Goal: Check status: Check status

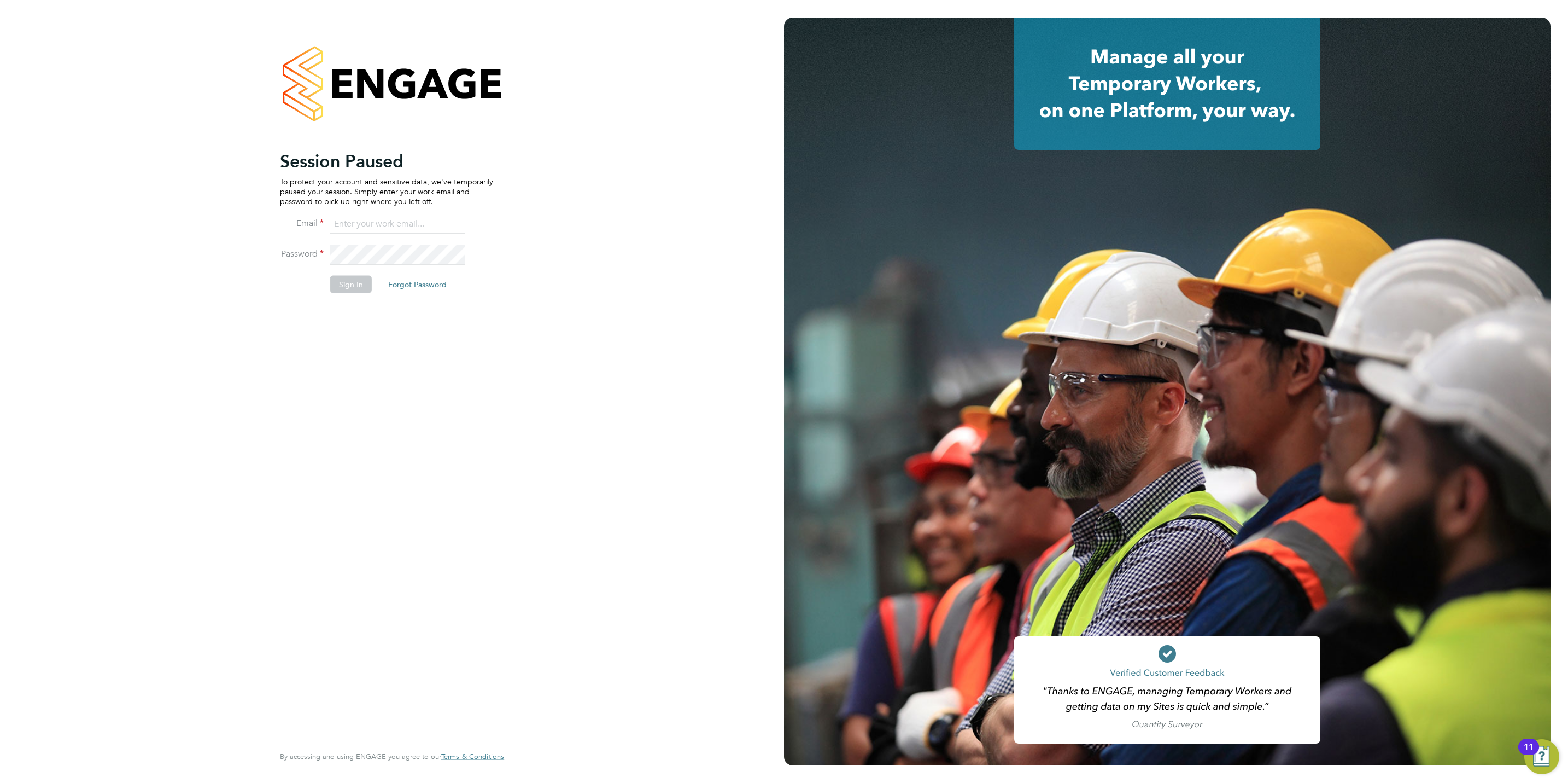
type input "[PERSON_NAME][EMAIL_ADDRESS][DOMAIN_NAME]"
click at [338, 289] on button "Sign In" at bounding box center [350, 284] width 42 height 17
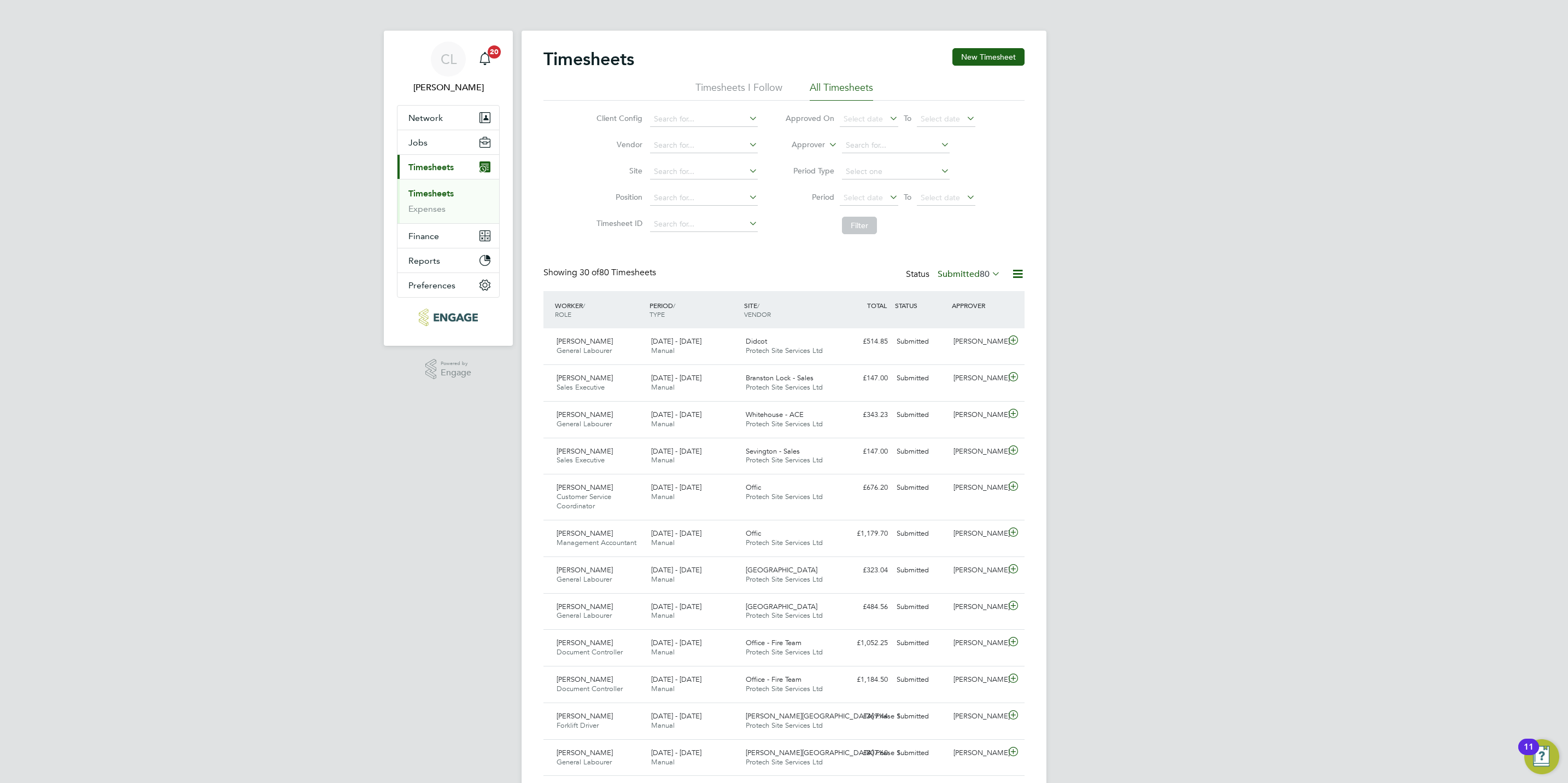
click at [889, 136] on li "Approver" at bounding box center [880, 145] width 217 height 26
click at [887, 145] on input at bounding box center [895, 146] width 108 height 16
click at [892, 163] on li "Stef an Fernandez" at bounding box center [895, 160] width 109 height 15
type input "Stefan Fernandez"
click at [864, 147] on input at bounding box center [895, 146] width 108 height 16
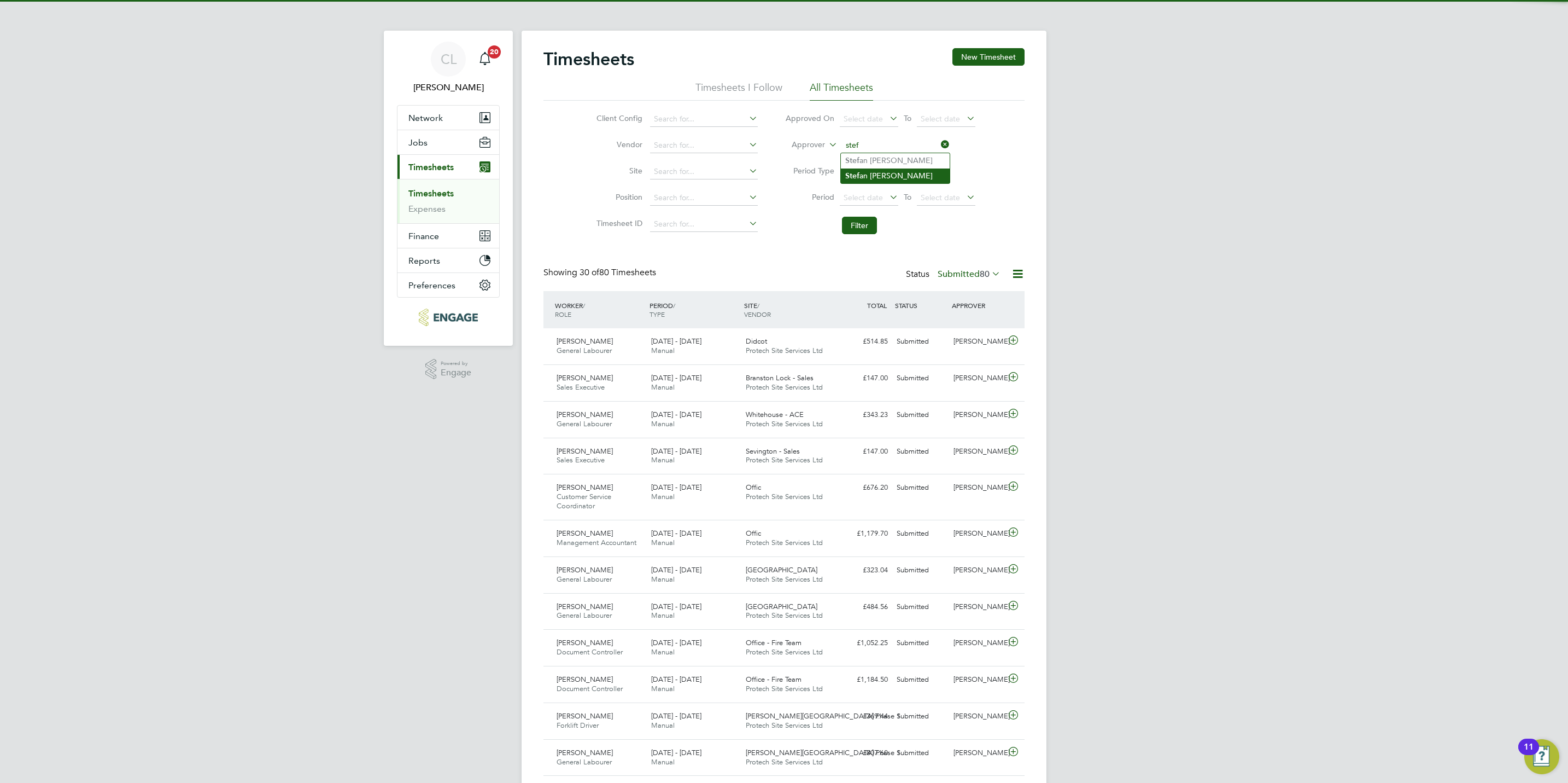
click at [889, 174] on li "Stef an Fernandez" at bounding box center [895, 176] width 109 height 15
type input "Stefan Fernandez"
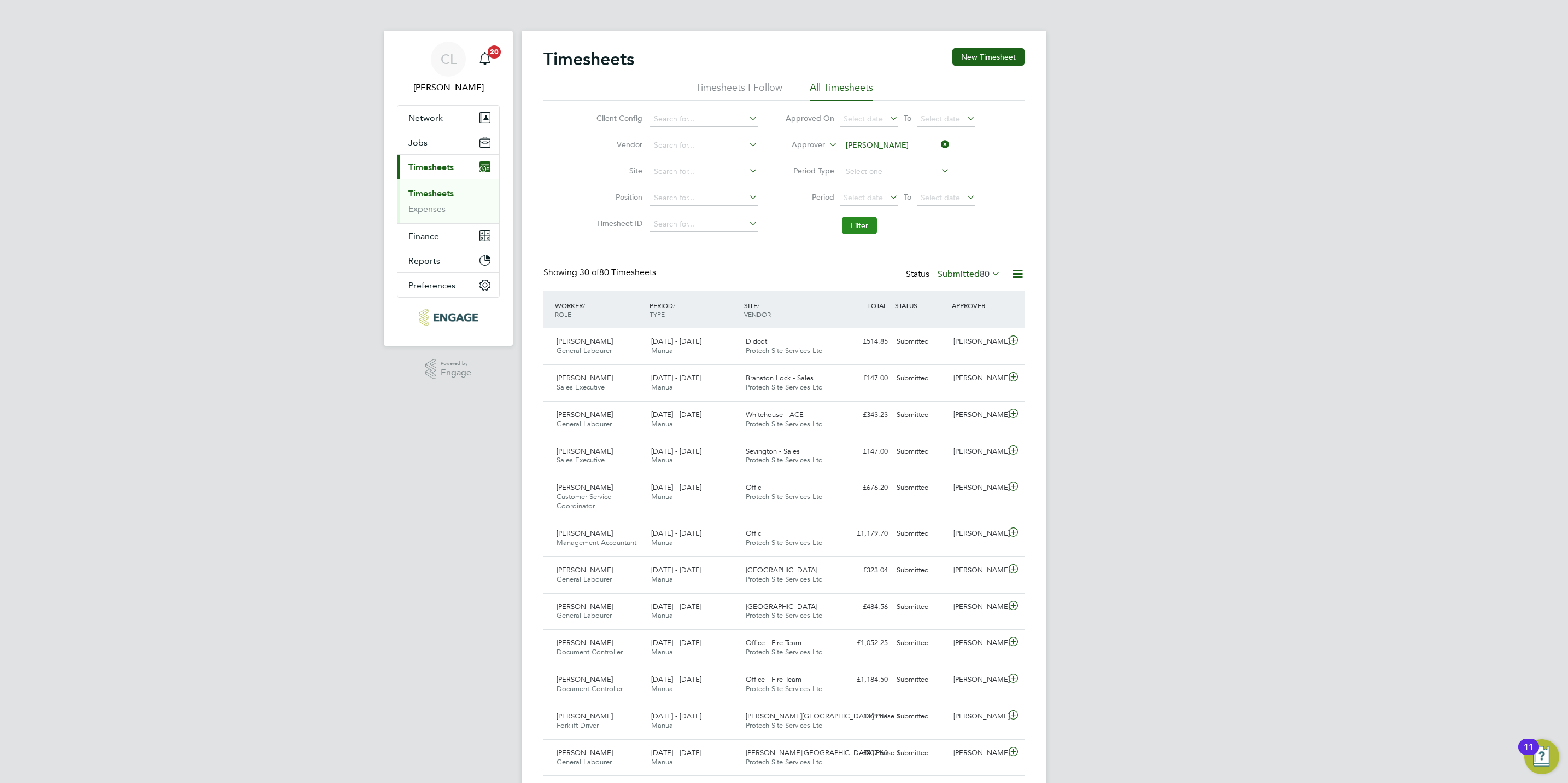
click at [851, 227] on button "Filter" at bounding box center [859, 225] width 35 height 17
click at [907, 145] on input at bounding box center [895, 146] width 108 height 16
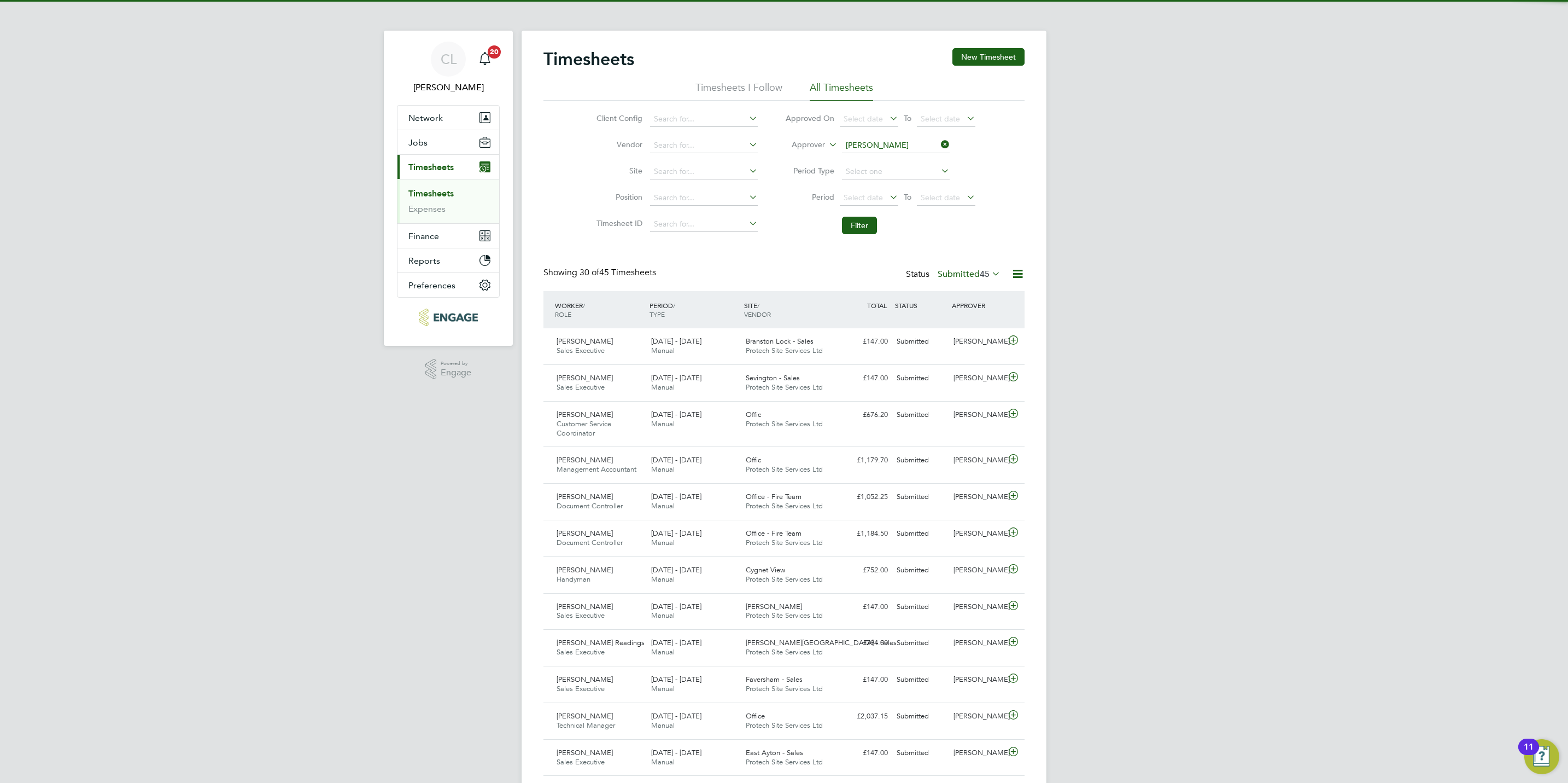
click at [872, 157] on li "Lewis Faulkner" at bounding box center [908, 160] width 135 height 15
type input "Lewis Faulkner"
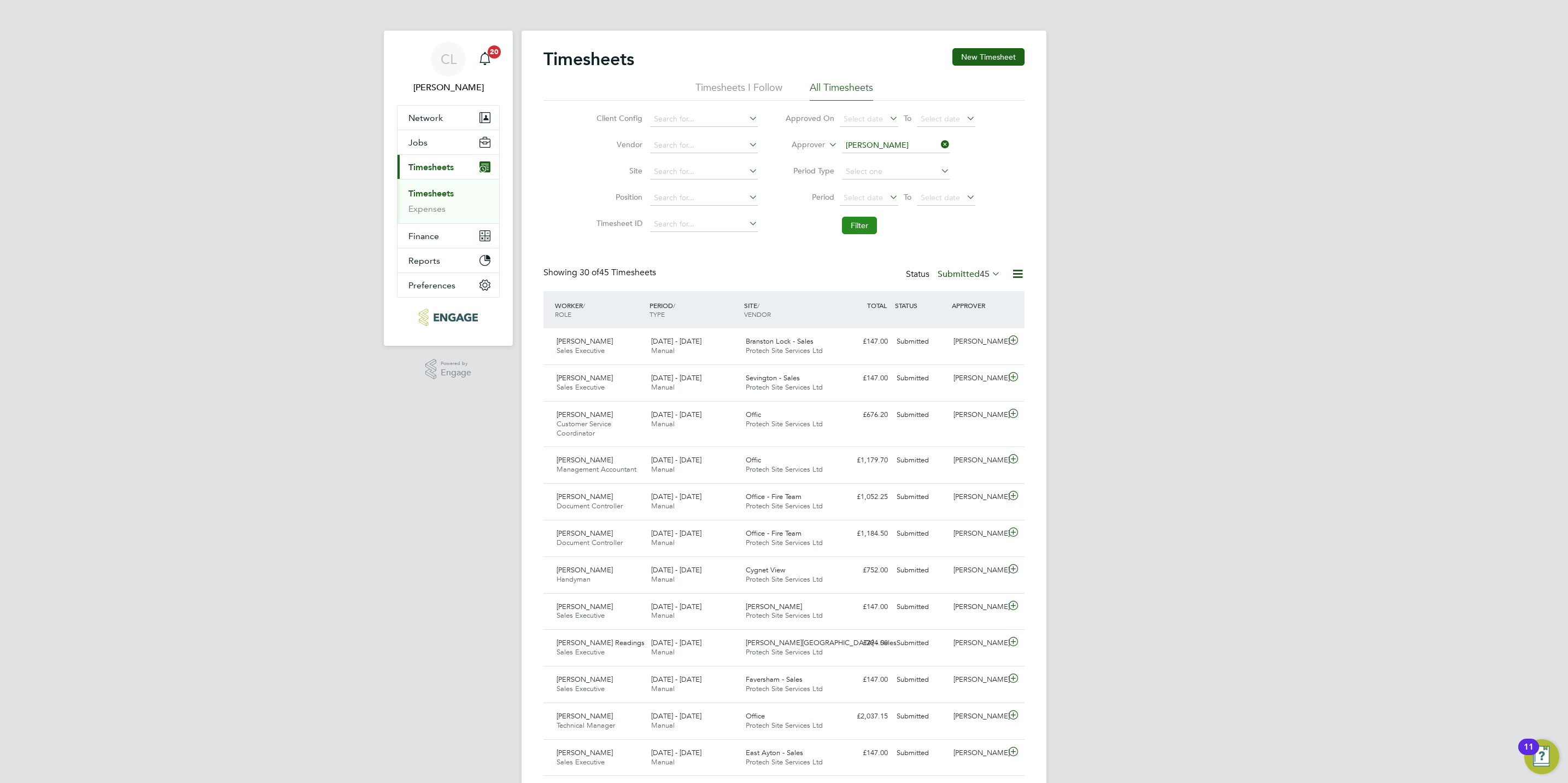
click at [852, 224] on button "Filter" at bounding box center [859, 225] width 35 height 17
